Goal: Task Accomplishment & Management: Use online tool/utility

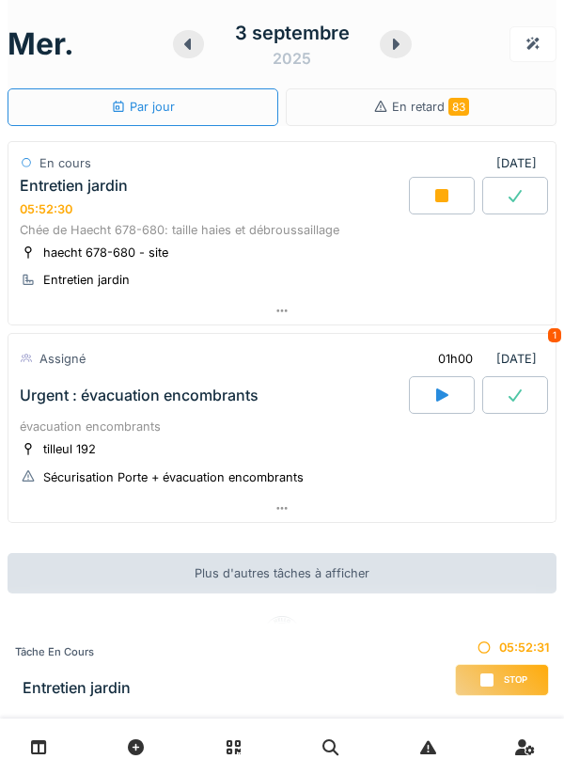
click at [440, 188] on icon at bounding box center [442, 195] width 19 height 15
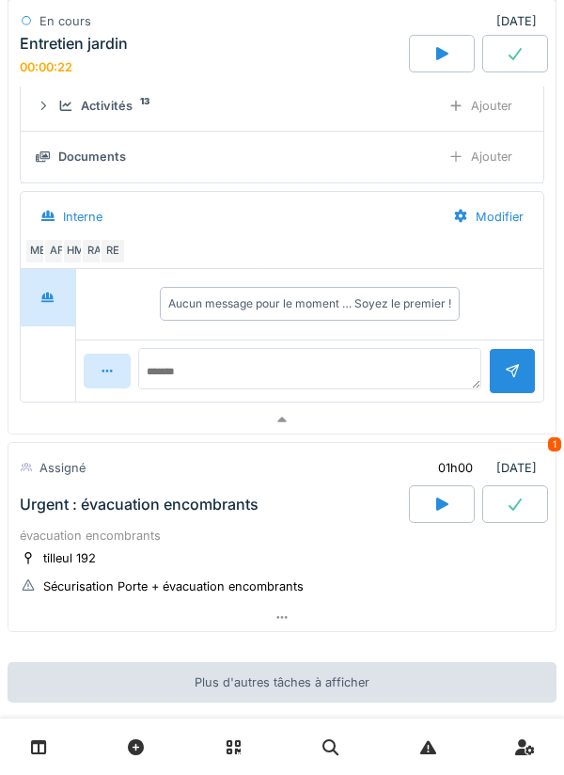
scroll to position [411, 0]
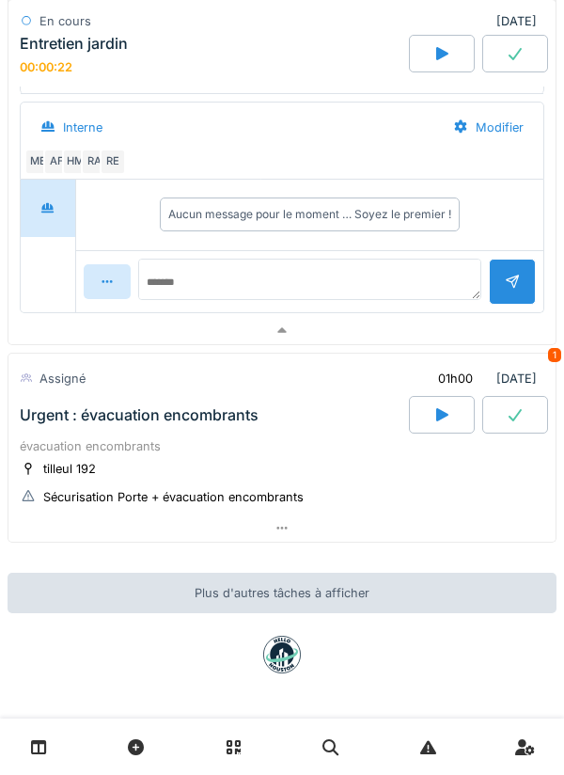
click at [277, 528] on icon at bounding box center [281, 528] width 10 height 3
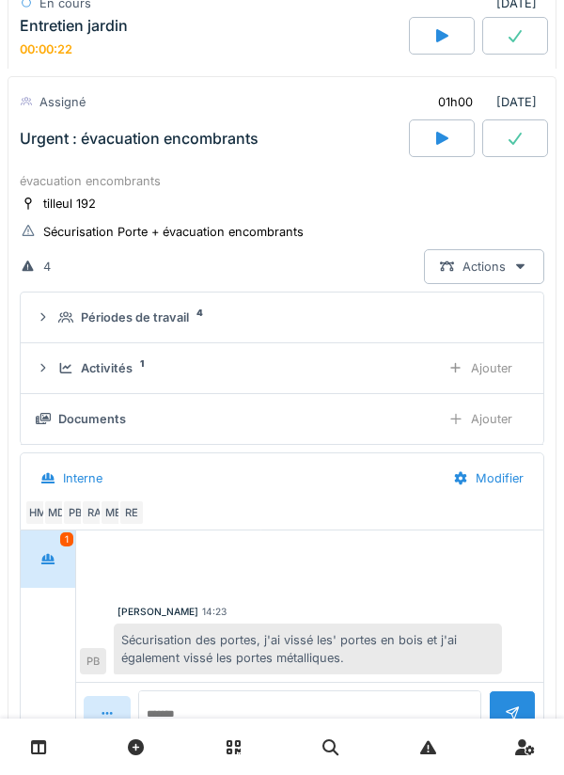
scroll to position [688, 0]
click at [494, 368] on div "Ajouter" at bounding box center [481, 367] width 96 height 35
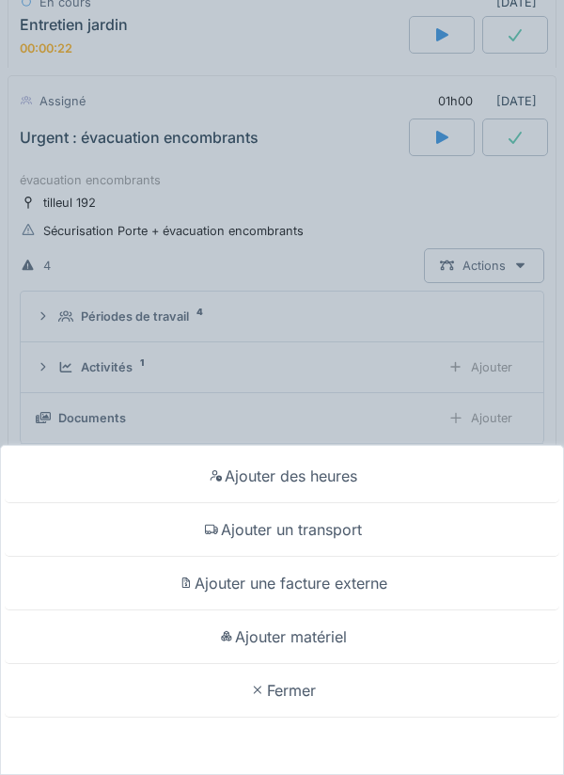
click at [300, 470] on div "Ajouter des heures" at bounding box center [282, 476] width 555 height 54
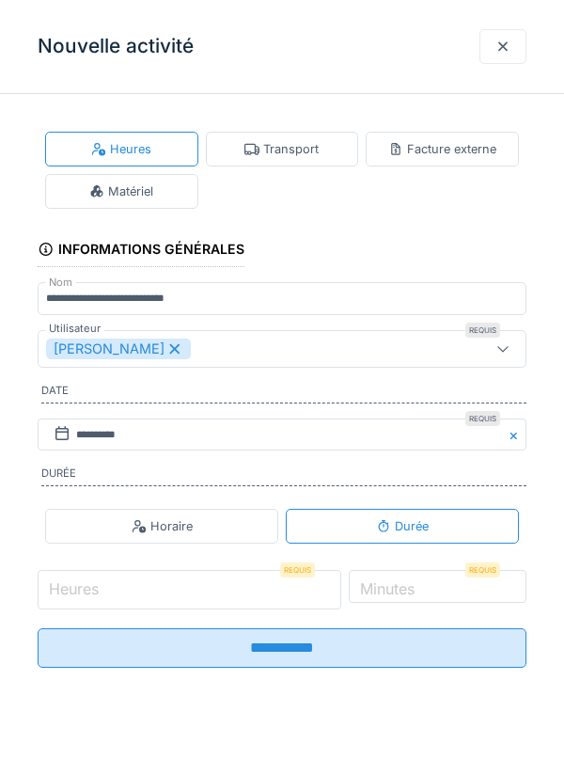
click at [144, 589] on input "Heures" at bounding box center [190, 589] width 304 height 39
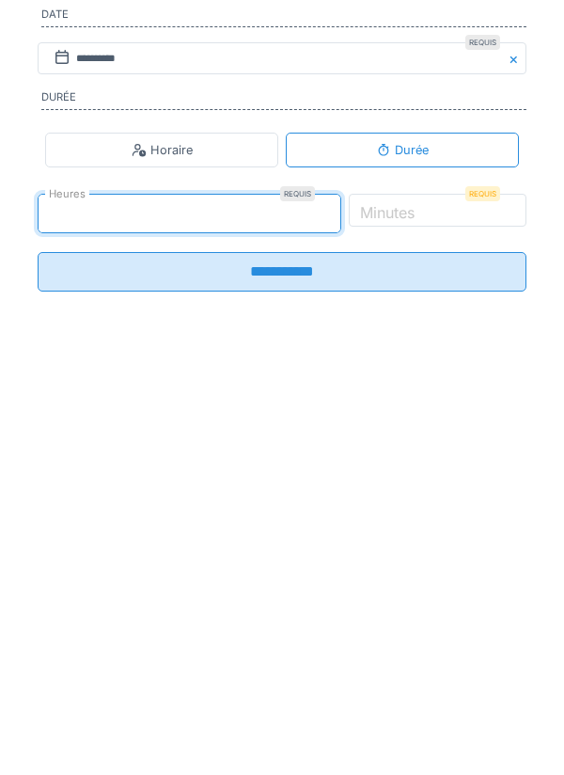
type input "*"
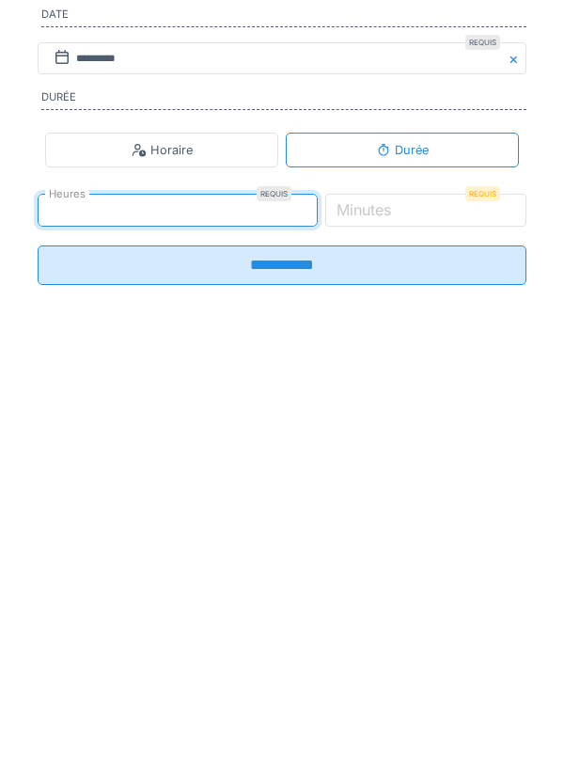
click at [395, 591] on label "Minutes" at bounding box center [364, 585] width 62 height 23
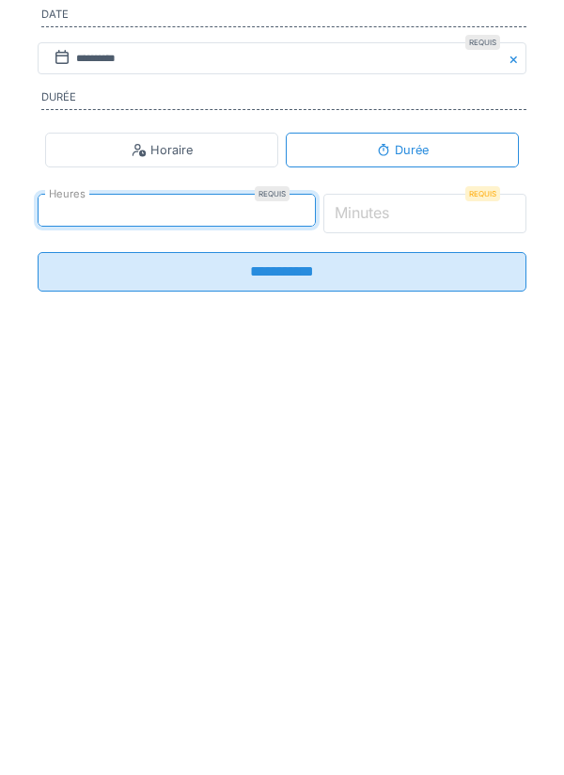
click at [422, 591] on input "*" at bounding box center [425, 589] width 204 height 39
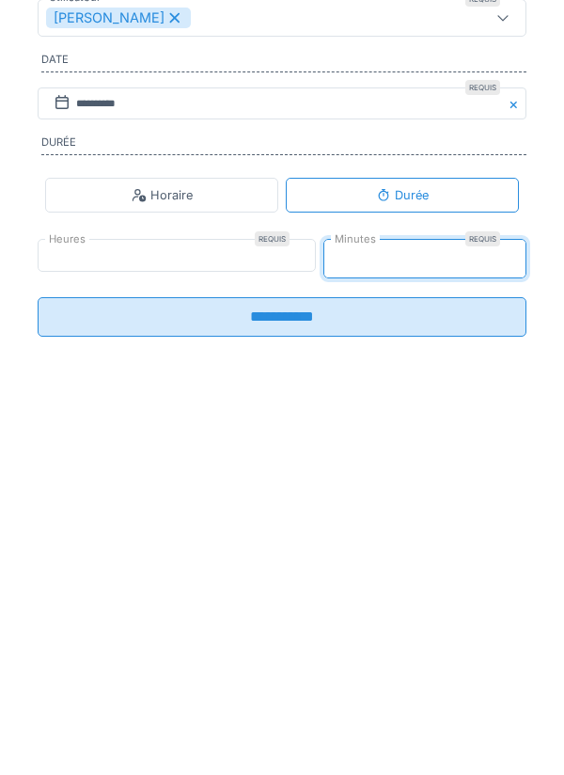
type input "*"
type input "**"
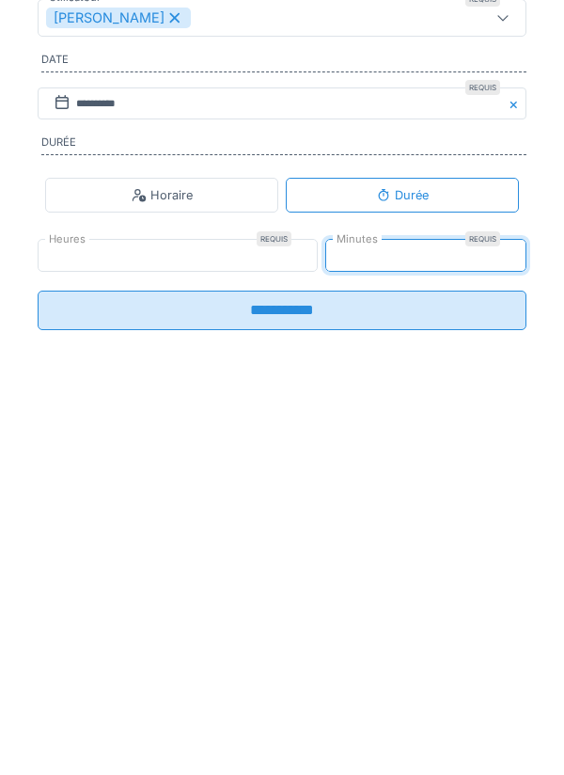
click at [148, 653] on input "**********" at bounding box center [282, 640] width 489 height 39
